Goal: Navigation & Orientation: Find specific page/section

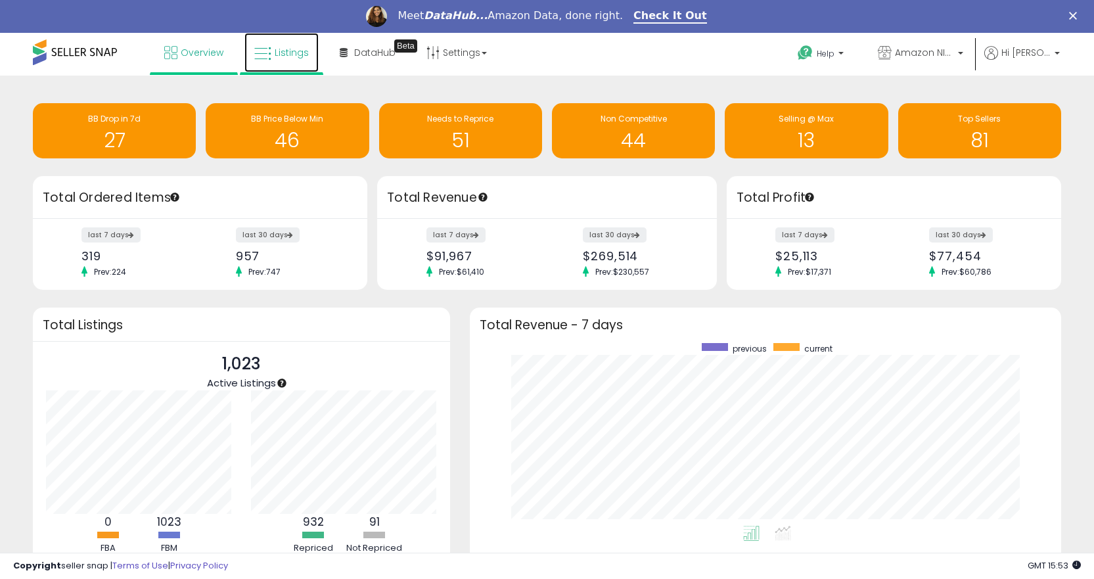
click at [269, 44] on link "Listings" at bounding box center [281, 52] width 74 height 39
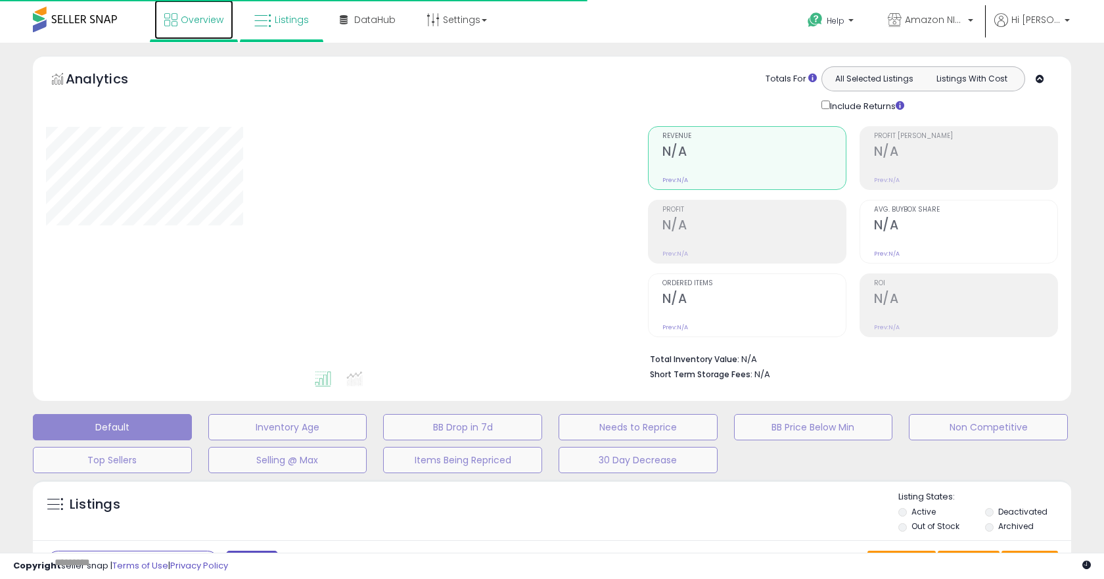
click at [200, 18] on span "Overview" at bounding box center [202, 19] width 43 height 13
